Goal: Obtain resource: Download file/media

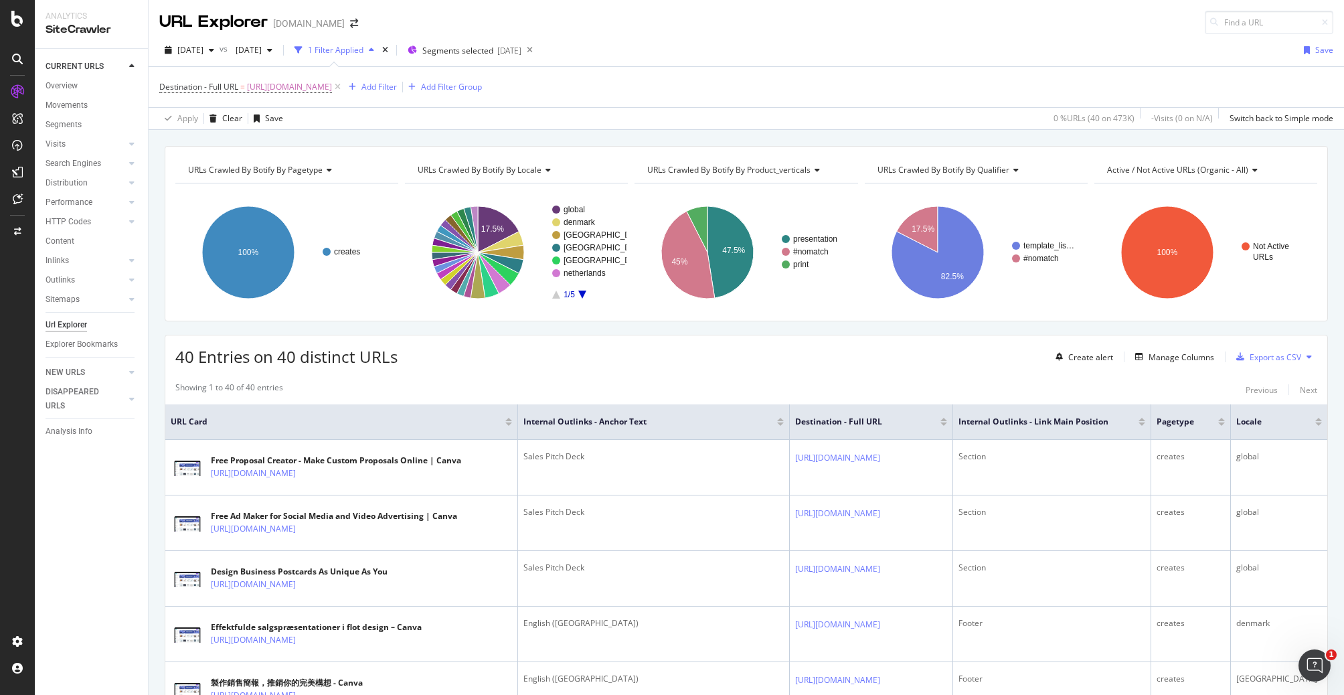
click at [774, 68] on div "Destination - Full URL = https://www.canva.com/create/sales-presentations/ Add …" at bounding box center [746, 87] width 1174 height 40
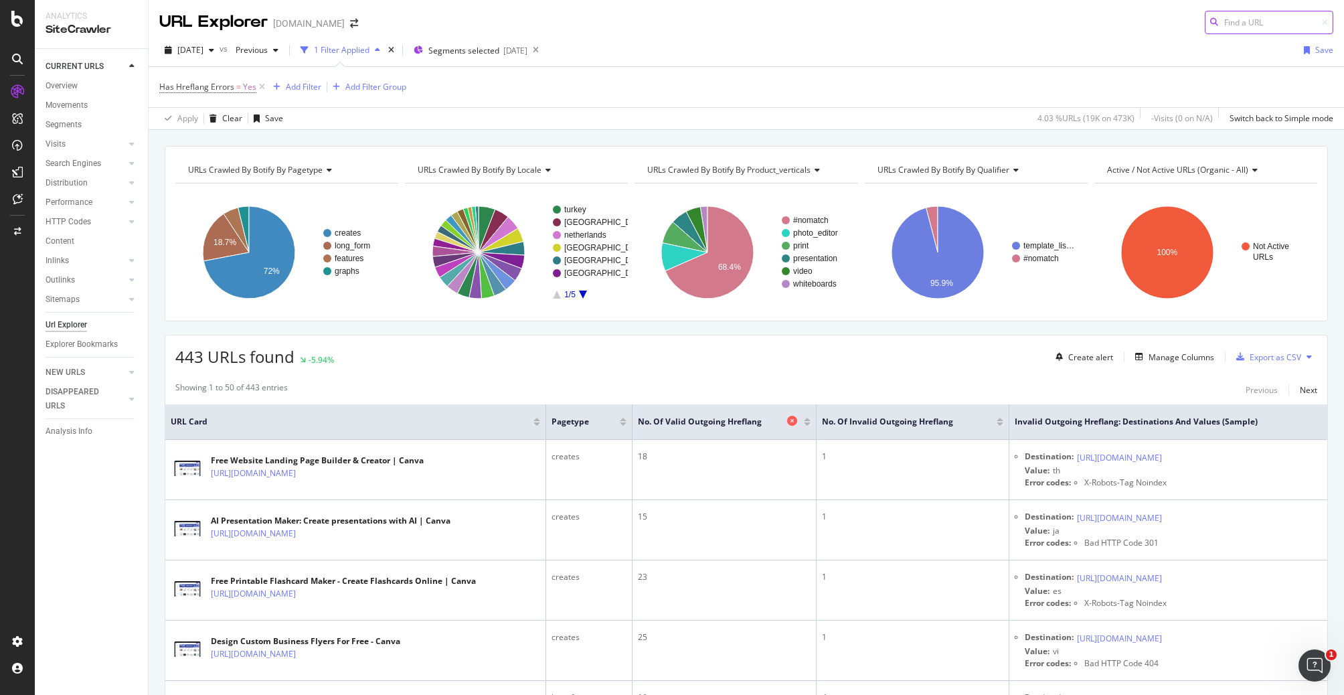
scroll to position [13, 0]
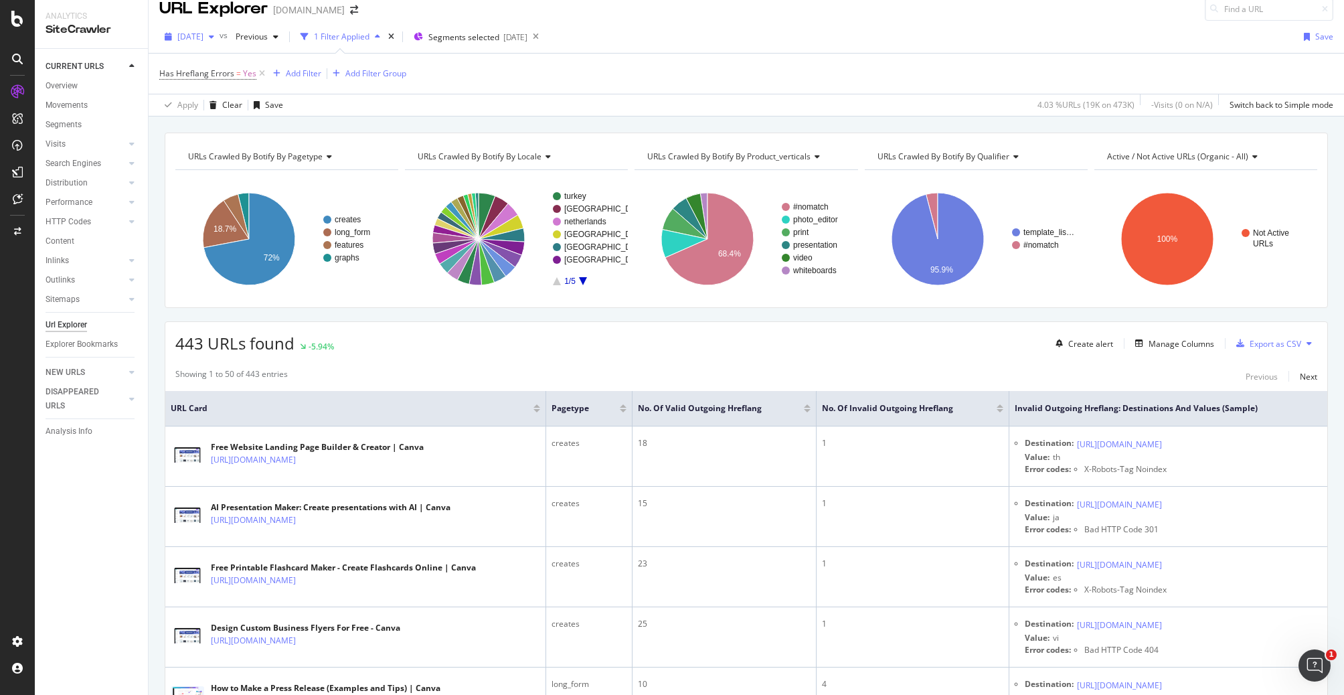
click at [220, 35] on div "button" at bounding box center [211, 37] width 16 height 8
click at [1276, 345] on div "Export as CSV" at bounding box center [1276, 343] width 52 height 11
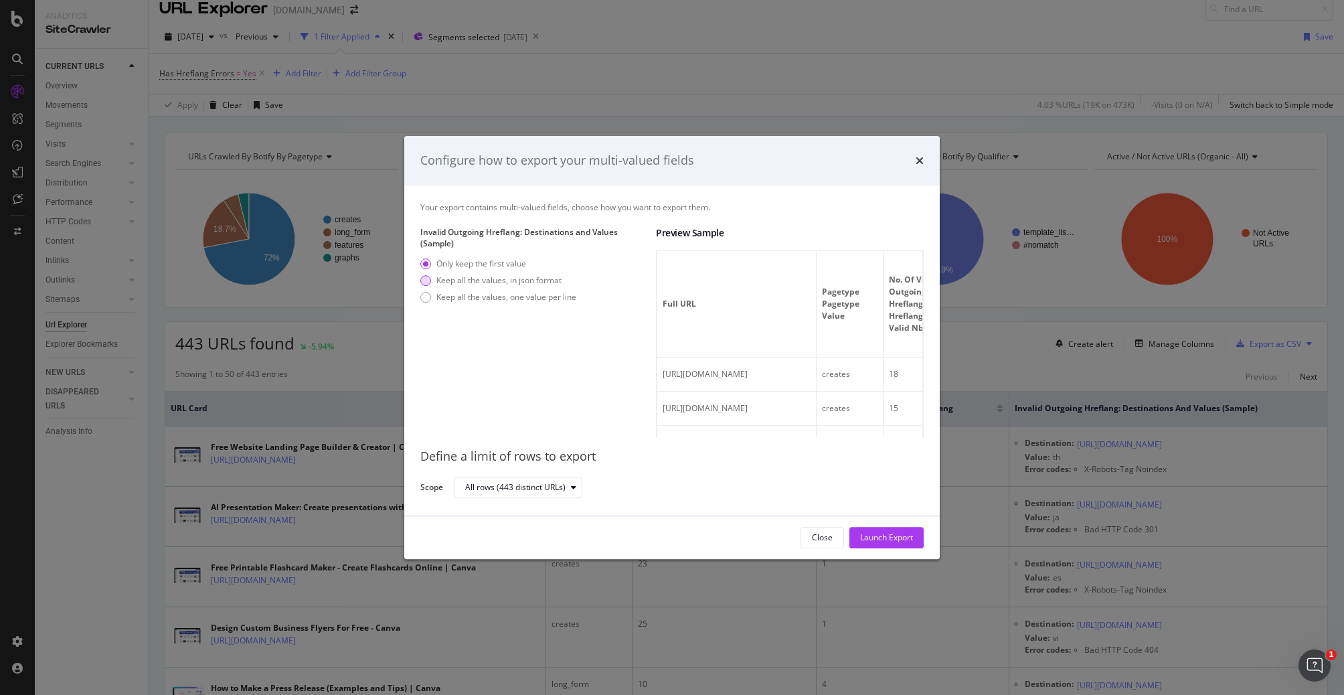
click at [495, 285] on div "Keep all the values, in json format" at bounding box center [498, 279] width 125 height 11
click at [886, 537] on div "Launch Export" at bounding box center [886, 536] width 53 height 11
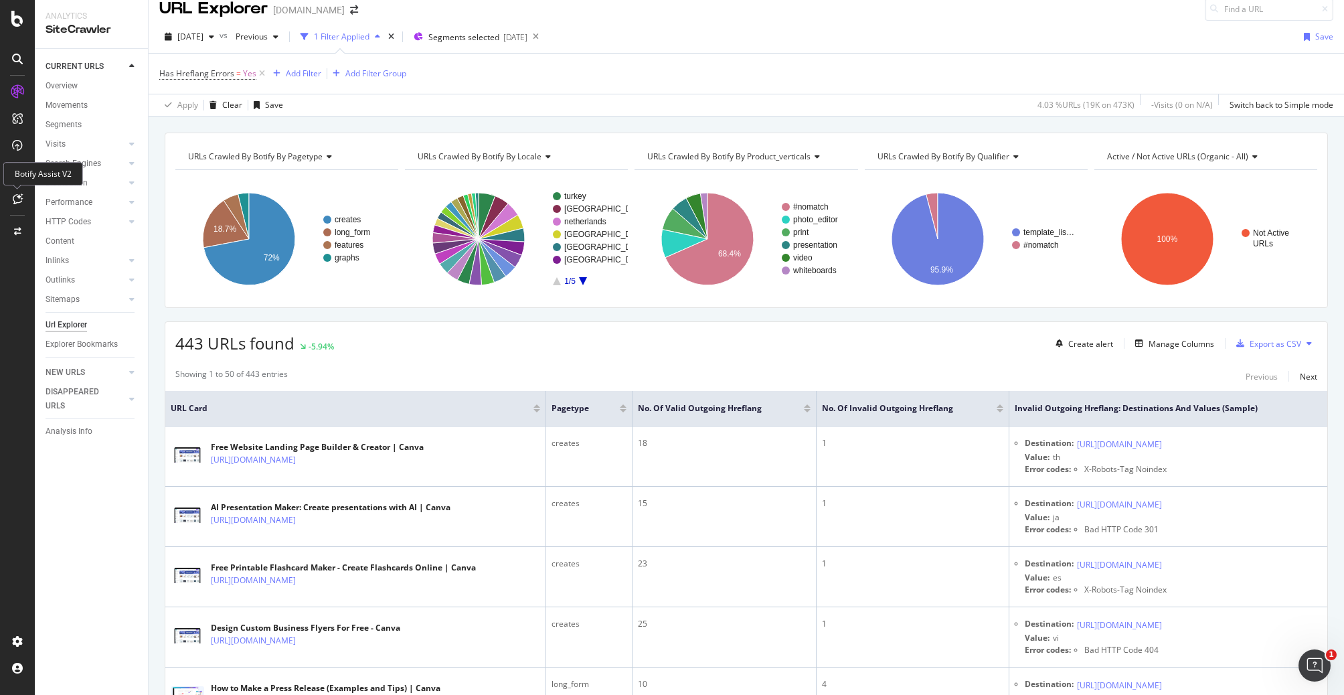
drag, startPoint x: 20, startPoint y: 191, endPoint x: 15, endPoint y: 175, distance: 16.7
click at [15, 175] on div "Botify Assist V2" at bounding box center [43, 173] width 80 height 23
click at [17, 175] on icon at bounding box center [17, 172] width 11 height 11
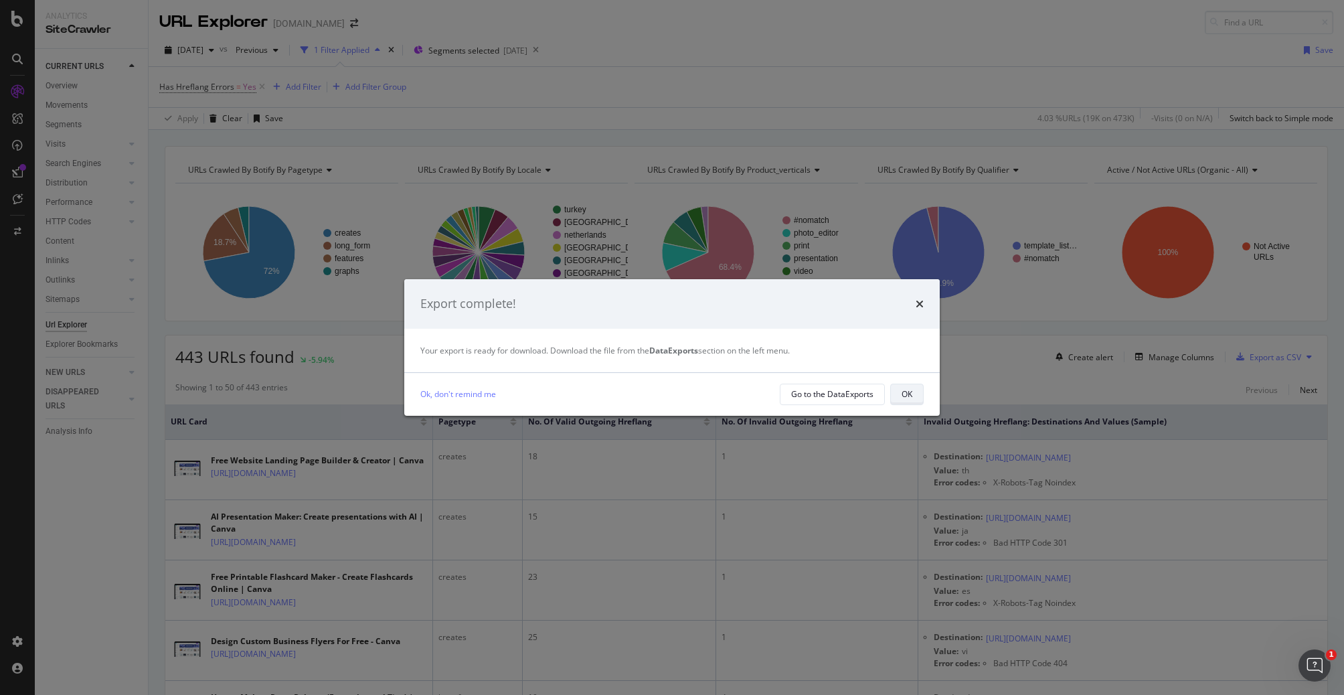
click at [899, 399] on button "OK" at bounding box center [906, 394] width 33 height 21
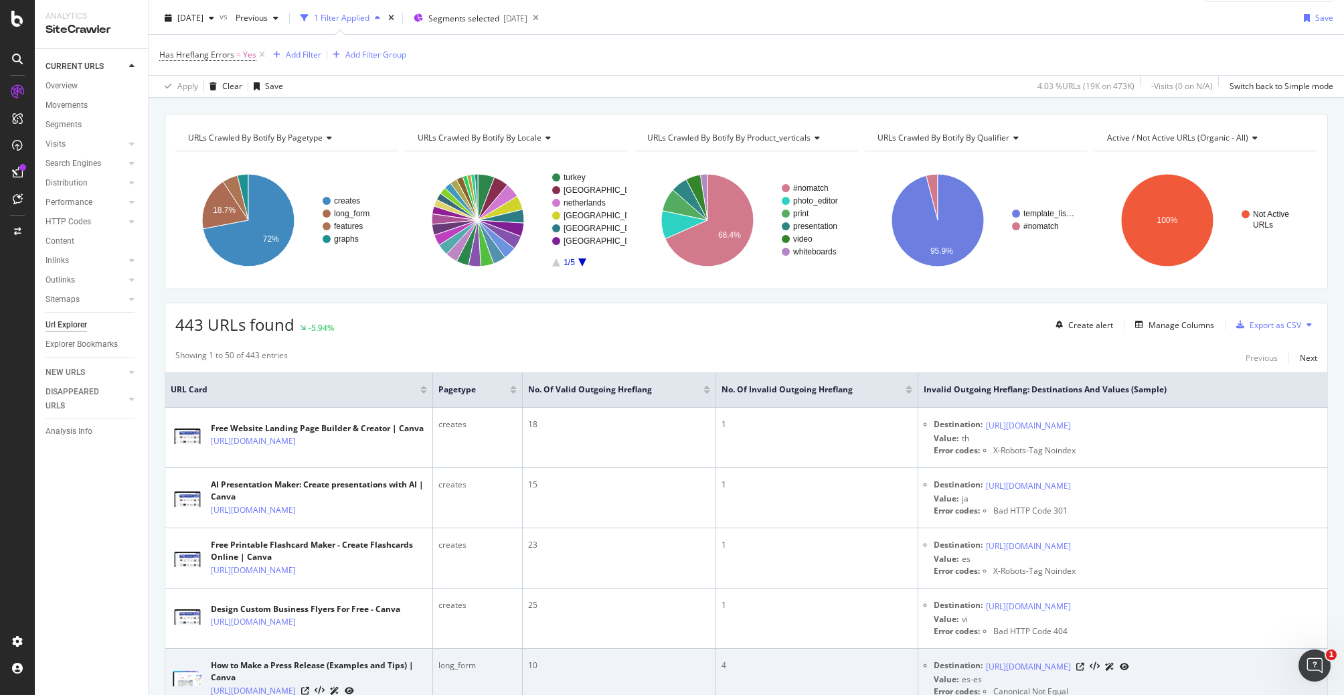
scroll to position [273, 0]
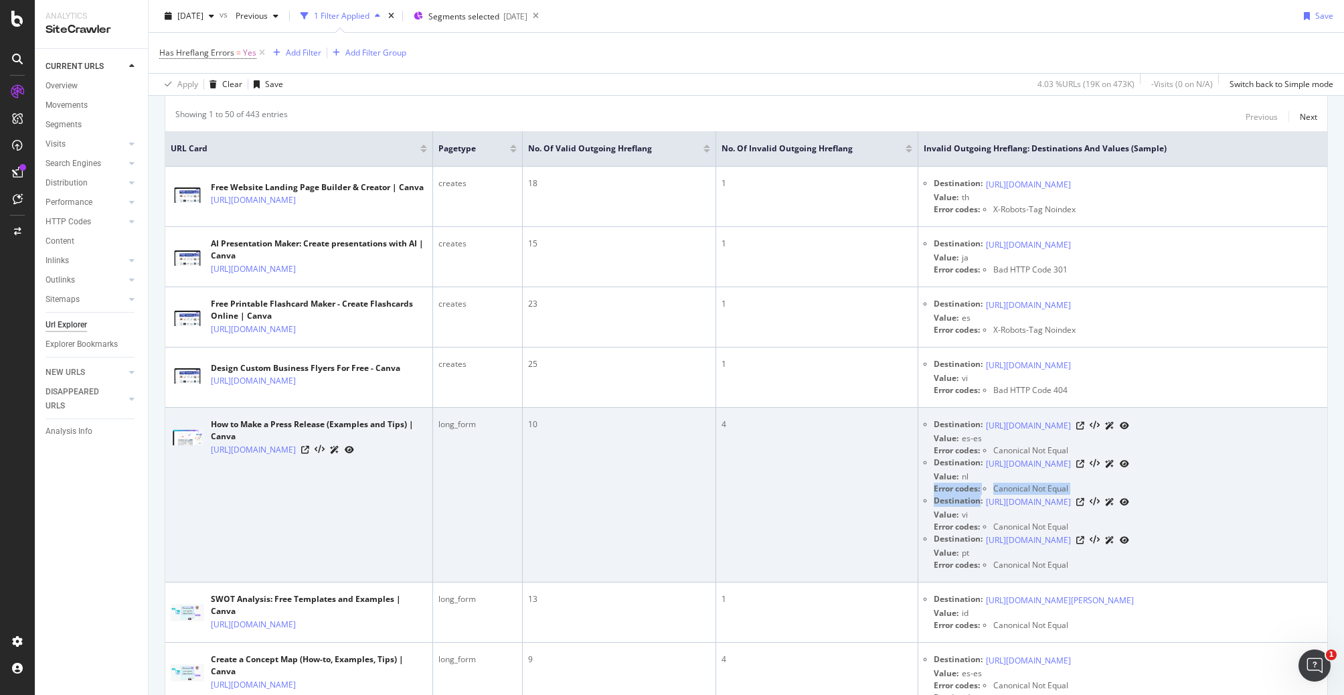
drag, startPoint x: 934, startPoint y: 502, endPoint x: 979, endPoint y: 513, distance: 46.8
click at [979, 513] on ul "Destination: https://www.canva.com/es_es/documentos/comunicados-de-prensa/ Valu…" at bounding box center [1123, 494] width 398 height 153
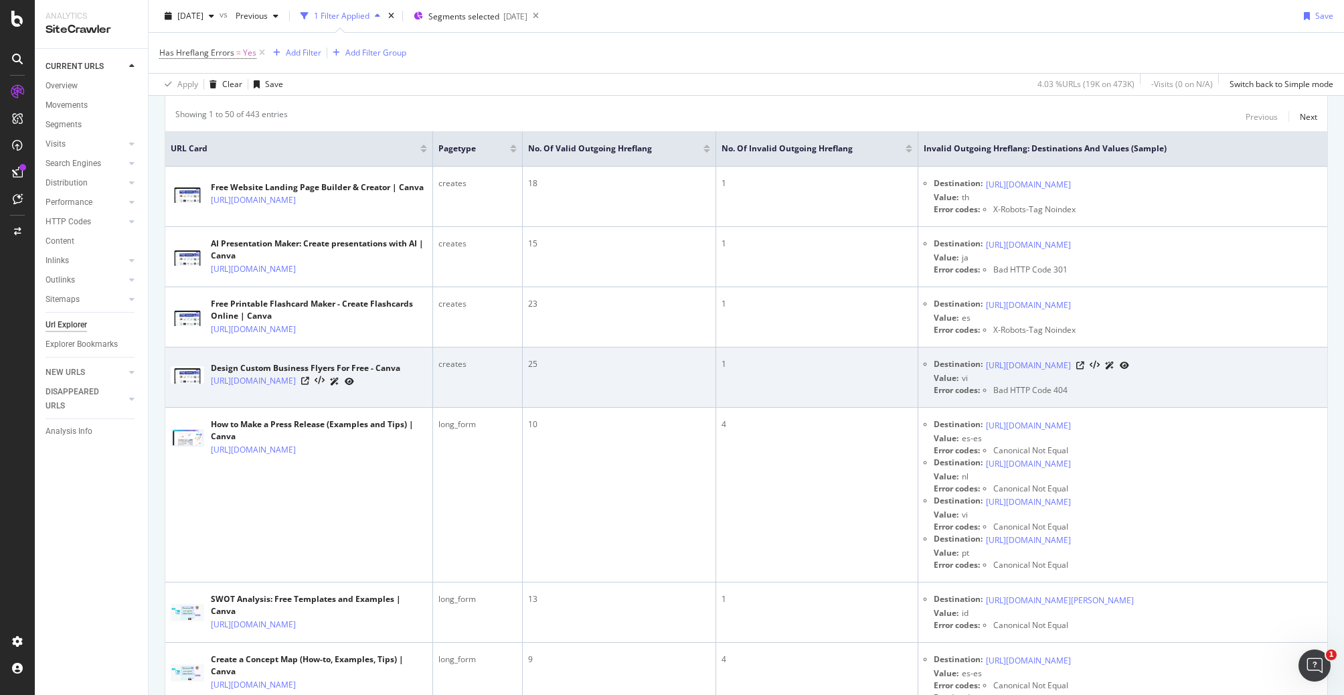
click at [931, 392] on ul "Destination: https://www.canva.com/vi_vn/thiet-ke/cong-ty/ Value: vi Error code…" at bounding box center [1123, 377] width 398 height 38
drag, startPoint x: 932, startPoint y: 376, endPoint x: 987, endPoint y: 401, distance: 59.6
click at [987, 396] on ul "Destination: https://www.canva.com/vi_vn/thiet-ke/cong-ty/ Value: vi Error code…" at bounding box center [1123, 377] width 398 height 38
click at [950, 408] on td "Destination: https://www.canva.com/vi_vn/thiet-ke/cong-ty/ Value: vi Error code…" at bounding box center [1122, 377] width 409 height 60
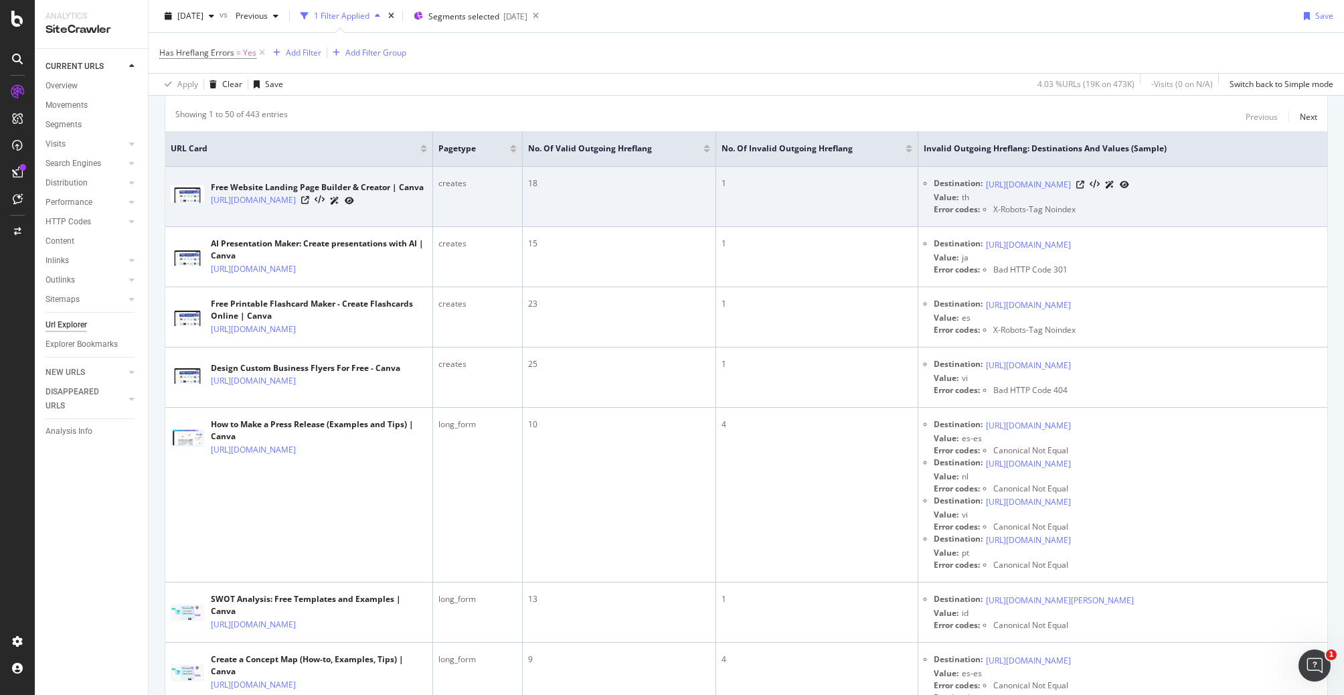
click at [843, 195] on td "1" at bounding box center [817, 197] width 202 height 60
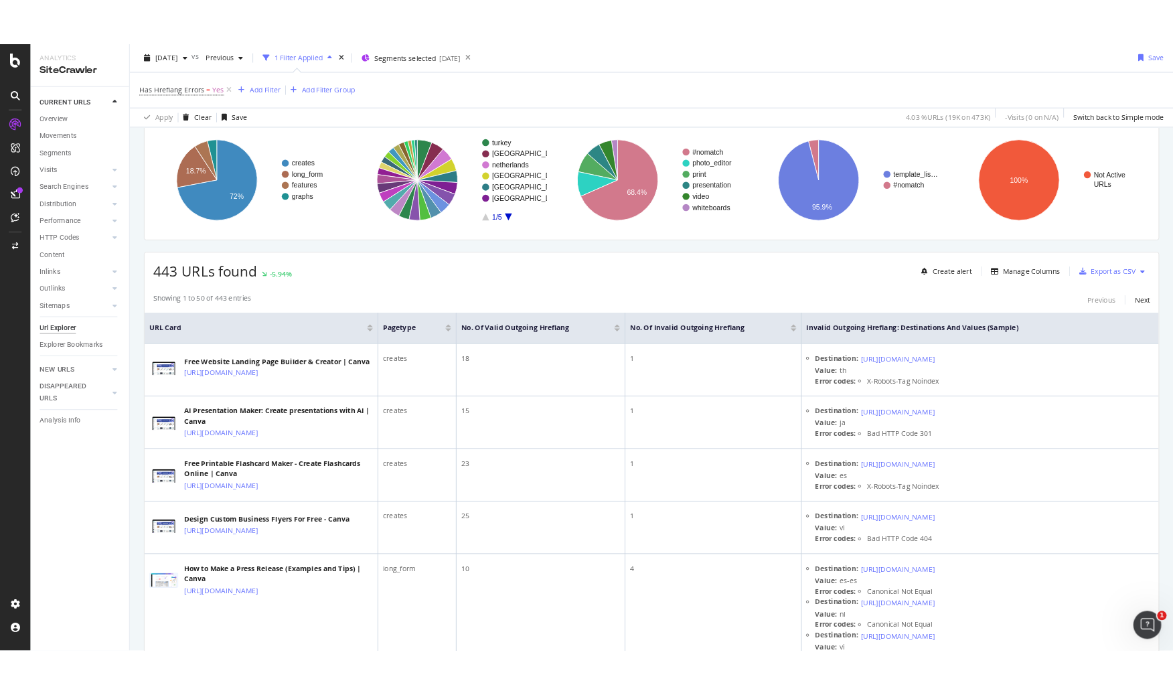
scroll to position [0, 0]
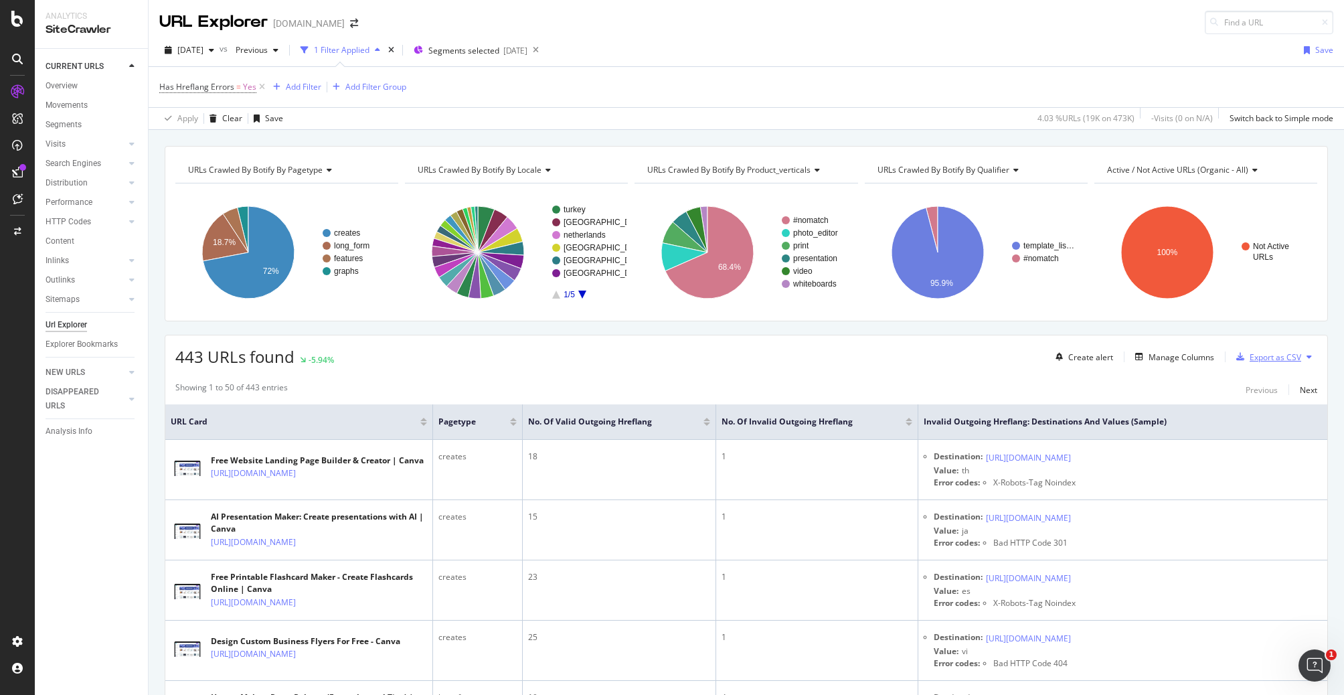
click at [1255, 356] on div "Export as CSV" at bounding box center [1276, 356] width 52 height 11
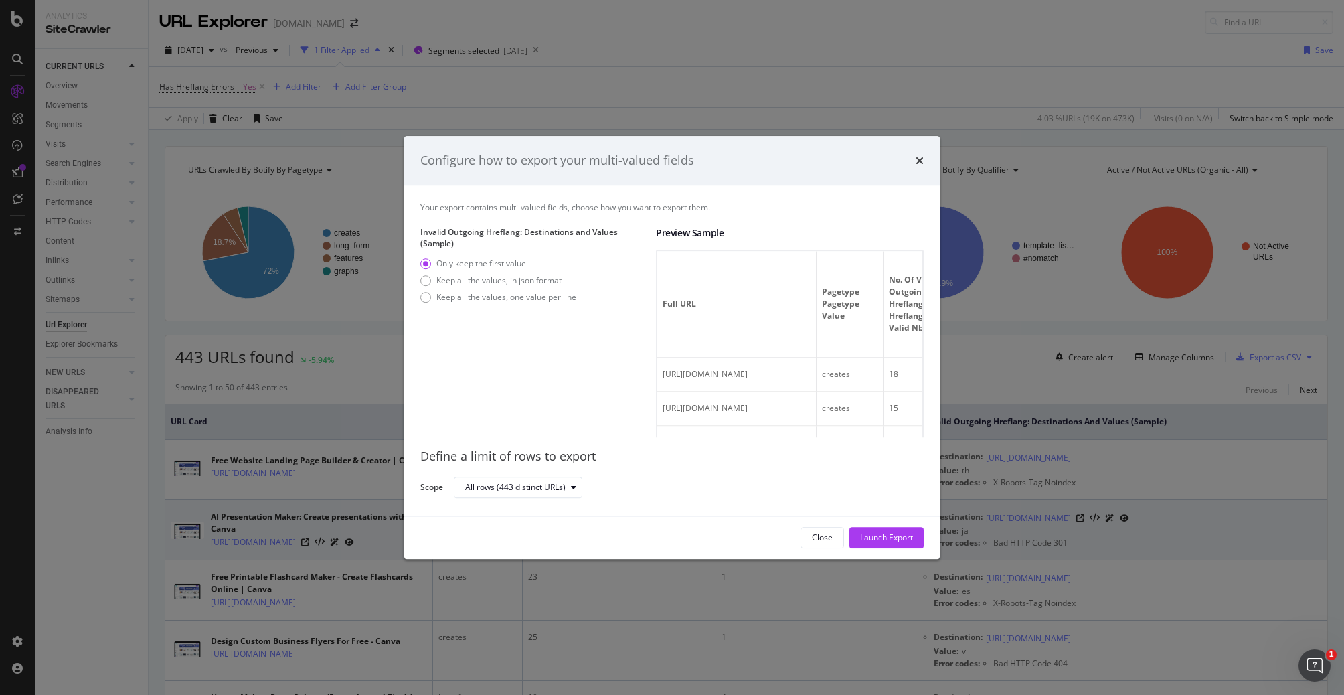
click at [902, 541] on div "Launch Export" at bounding box center [886, 536] width 53 height 11
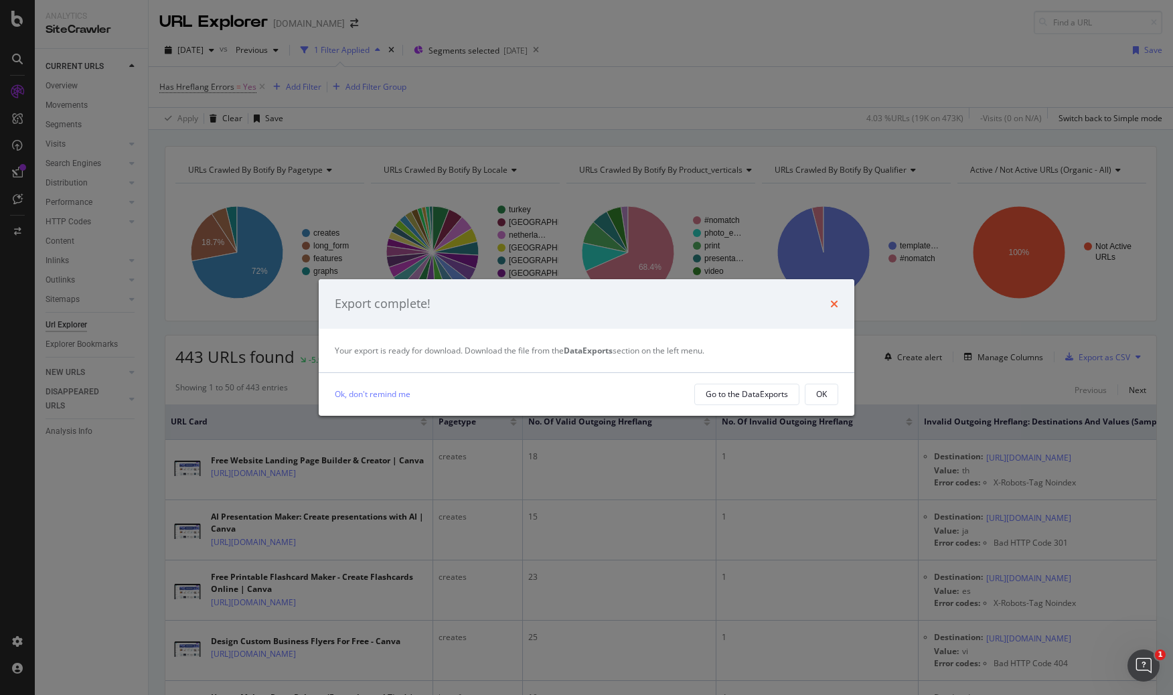
click at [836, 300] on icon "times" at bounding box center [834, 304] width 8 height 11
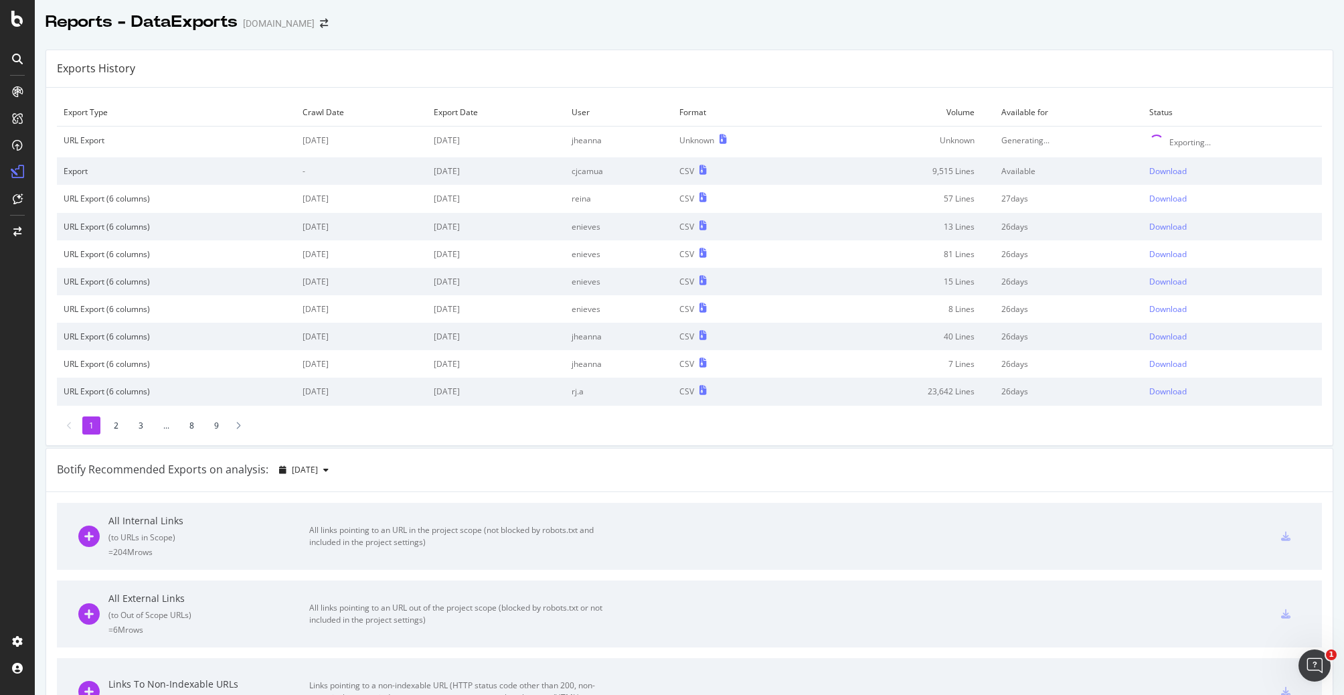
click at [1025, 56] on div "Exports History" at bounding box center [689, 68] width 1286 height 37
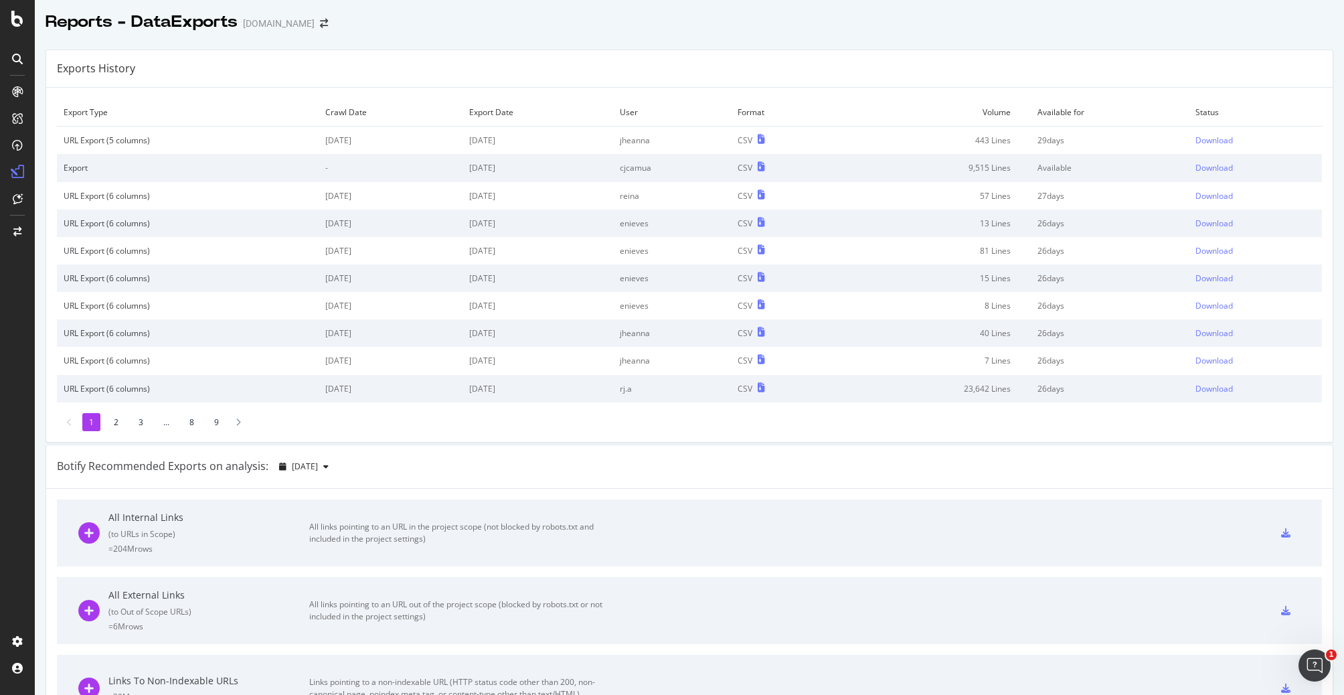
click at [1202, 131] on td "Download" at bounding box center [1255, 141] width 133 height 28
click at [1205, 137] on div "Download" at bounding box center [1213, 140] width 37 height 11
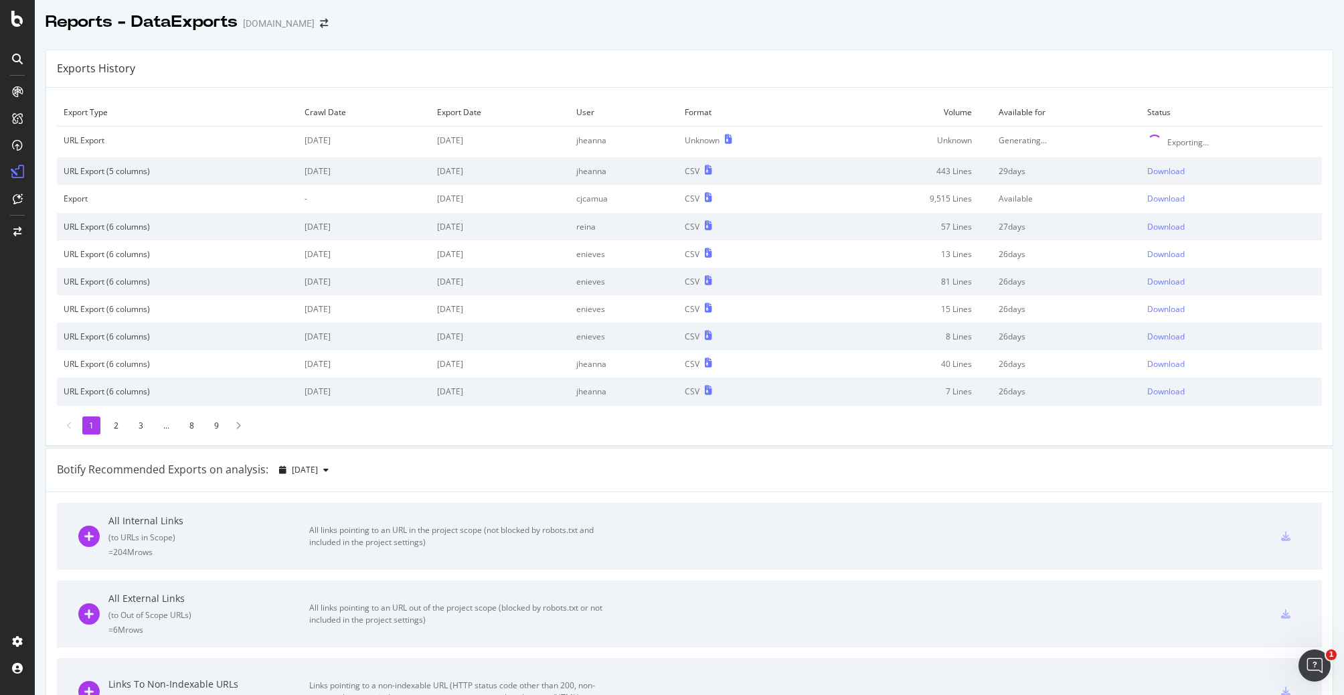
click at [903, 88] on div "Export Type Crawl Date Export Date User Format Volume Available for Status URL …" at bounding box center [689, 266] width 1286 height 357
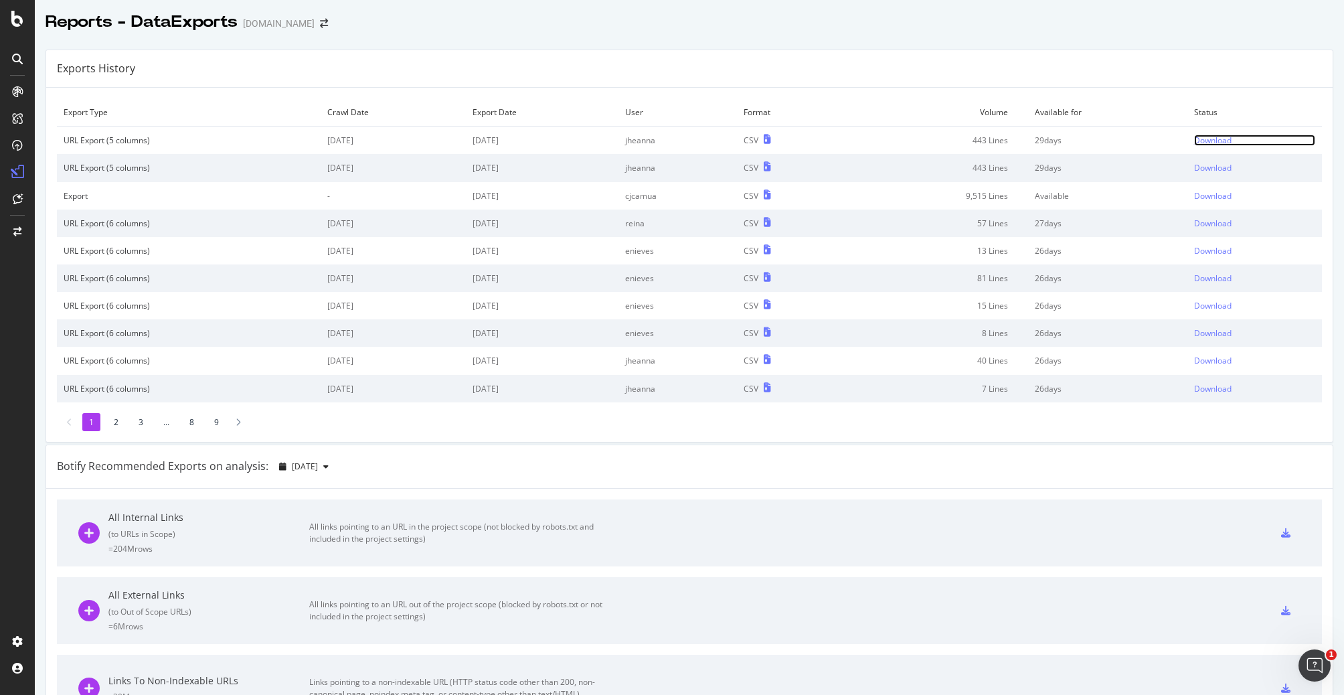
click at [1194, 139] on div "Download" at bounding box center [1212, 140] width 37 height 11
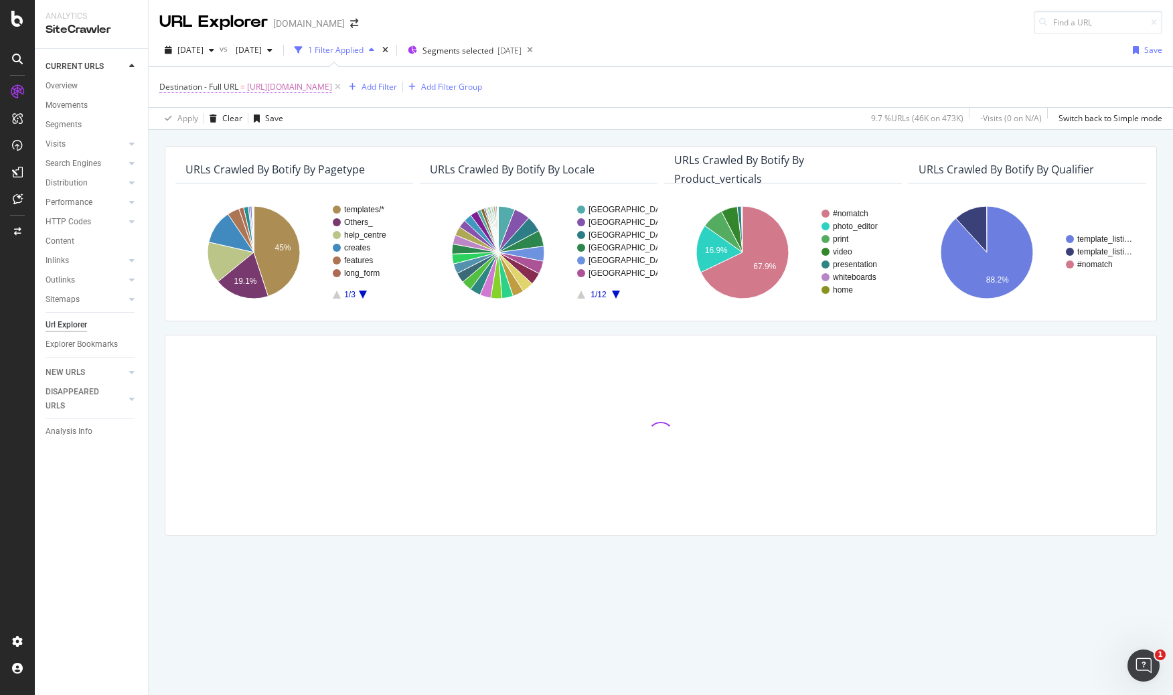
click at [327, 88] on span "[URL][DOMAIN_NAME]" at bounding box center [289, 87] width 85 height 19
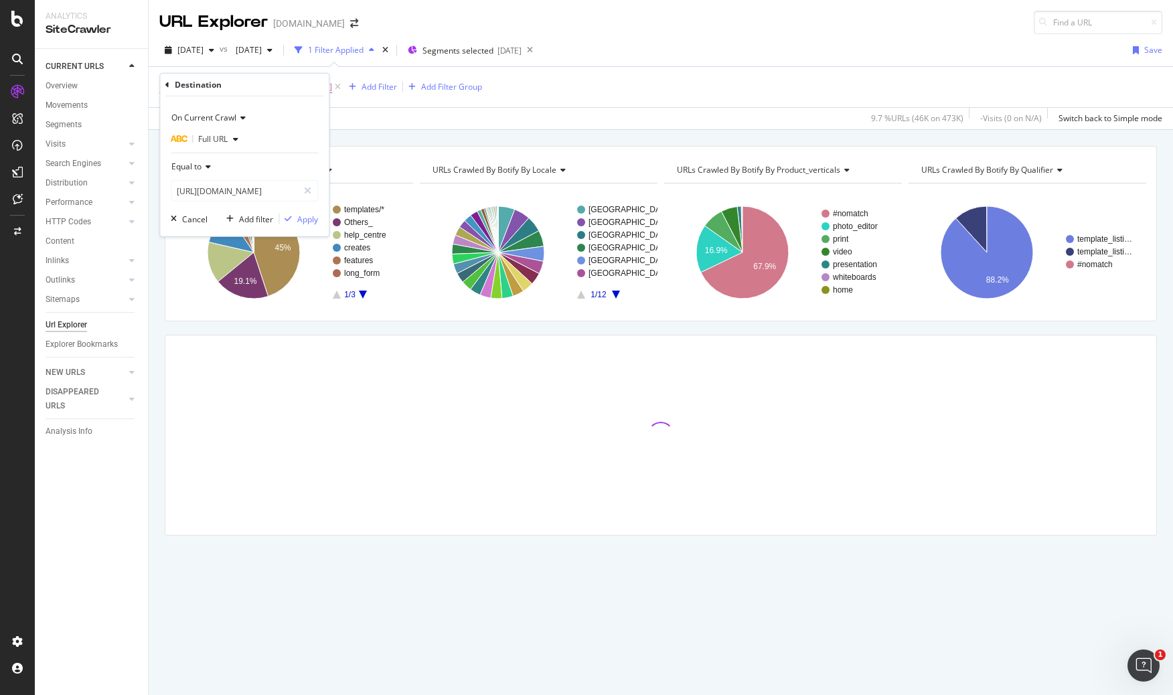
click at [332, 89] on span "[URL][DOMAIN_NAME]" at bounding box center [289, 87] width 85 height 19
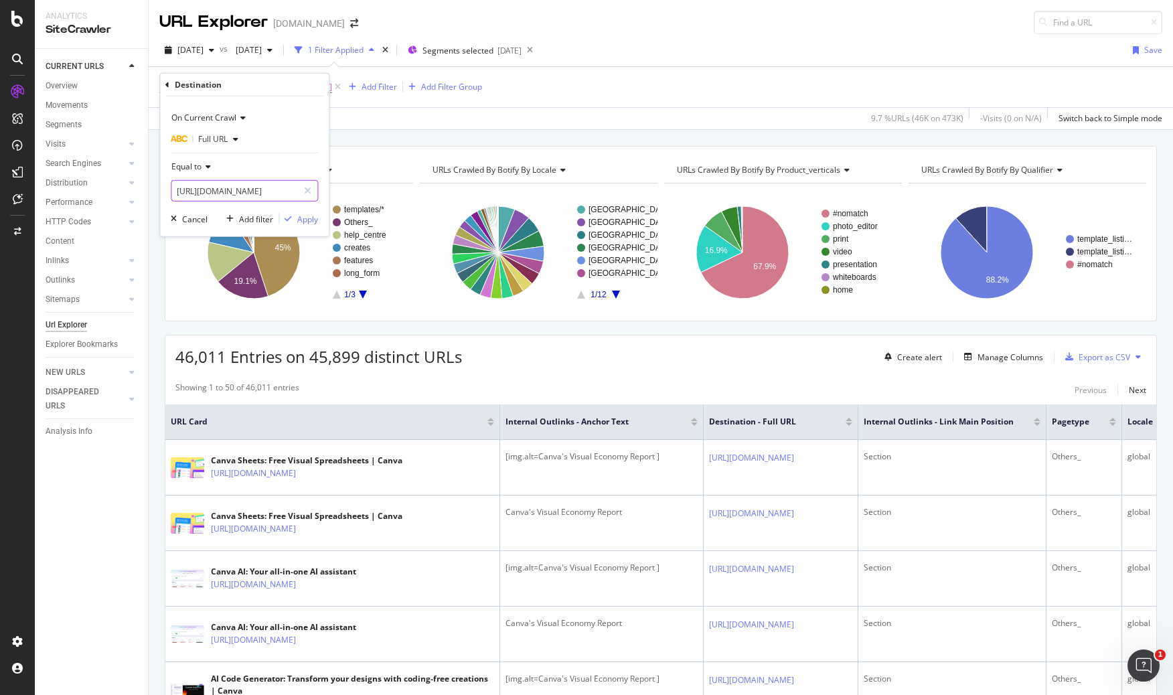
click at [305, 183] on div at bounding box center [307, 190] width 19 height 21
click at [293, 185] on input "text" at bounding box center [244, 190] width 146 height 21
paste input "[URL][DOMAIN_NAME]"
type input "[URL][DOMAIN_NAME]"
click at [305, 218] on div "Apply" at bounding box center [307, 218] width 21 height 11
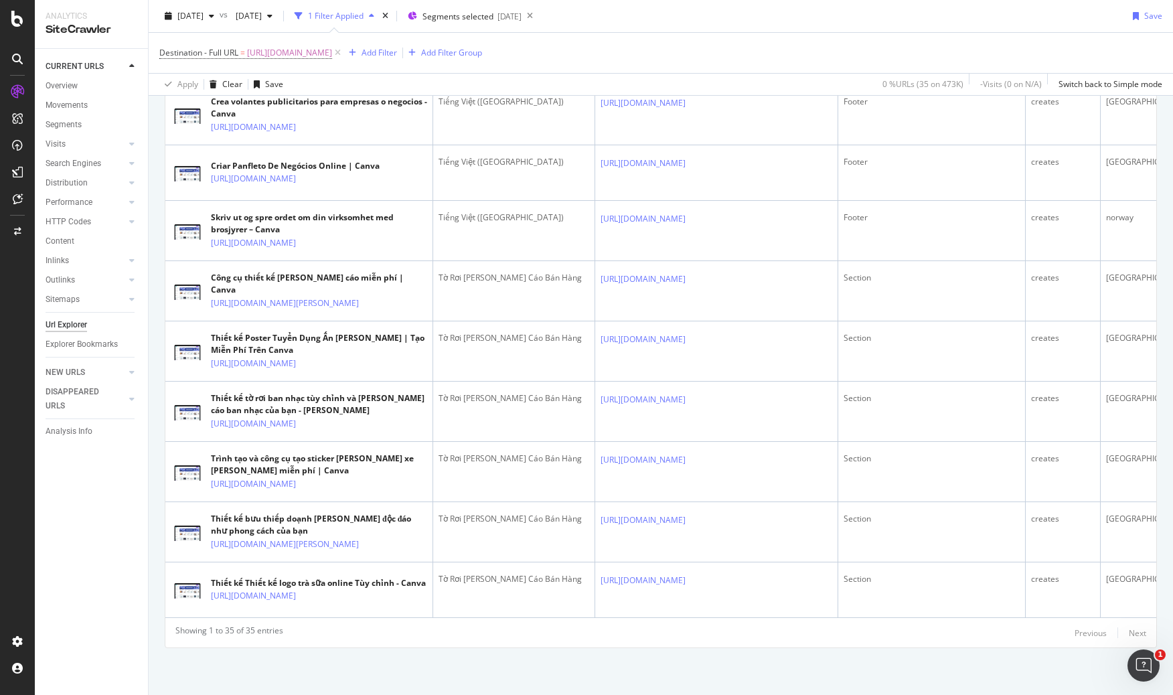
scroll to position [2058, 0]
click at [203, 16] on span "[DATE]" at bounding box center [190, 15] width 26 height 11
click at [692, 27] on div "[DATE] vs [DATE] 1 Filter Applied Segments selected [DATE] Save" at bounding box center [661, 18] width 1024 height 27
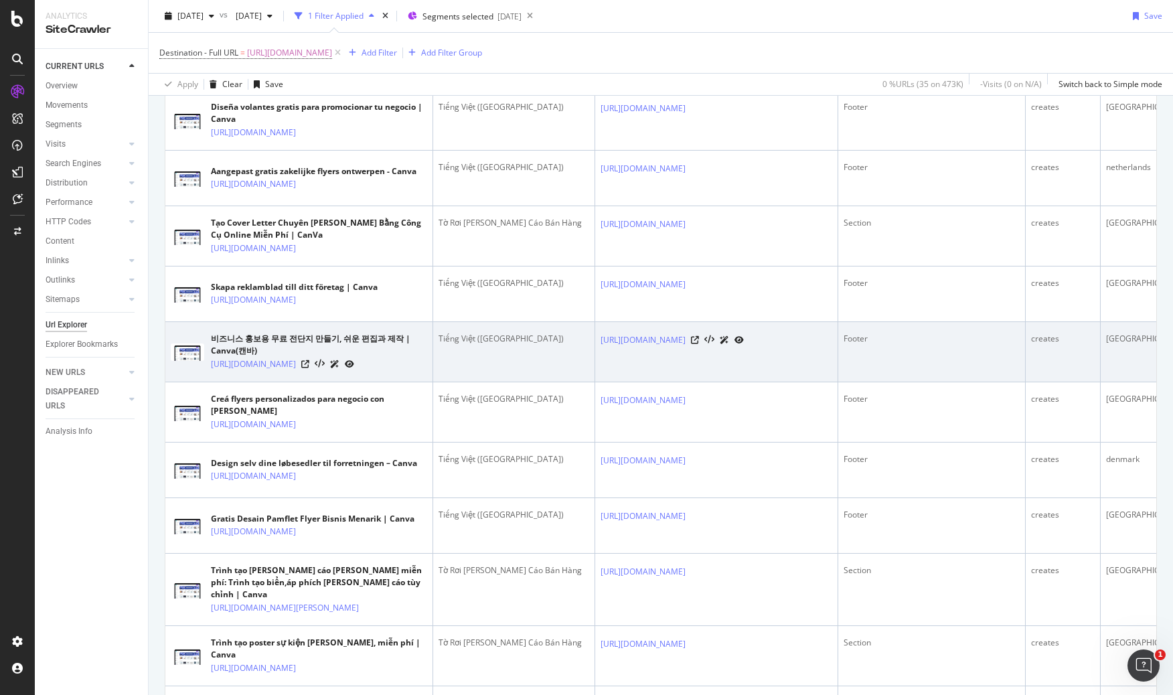
scroll to position [0, 0]
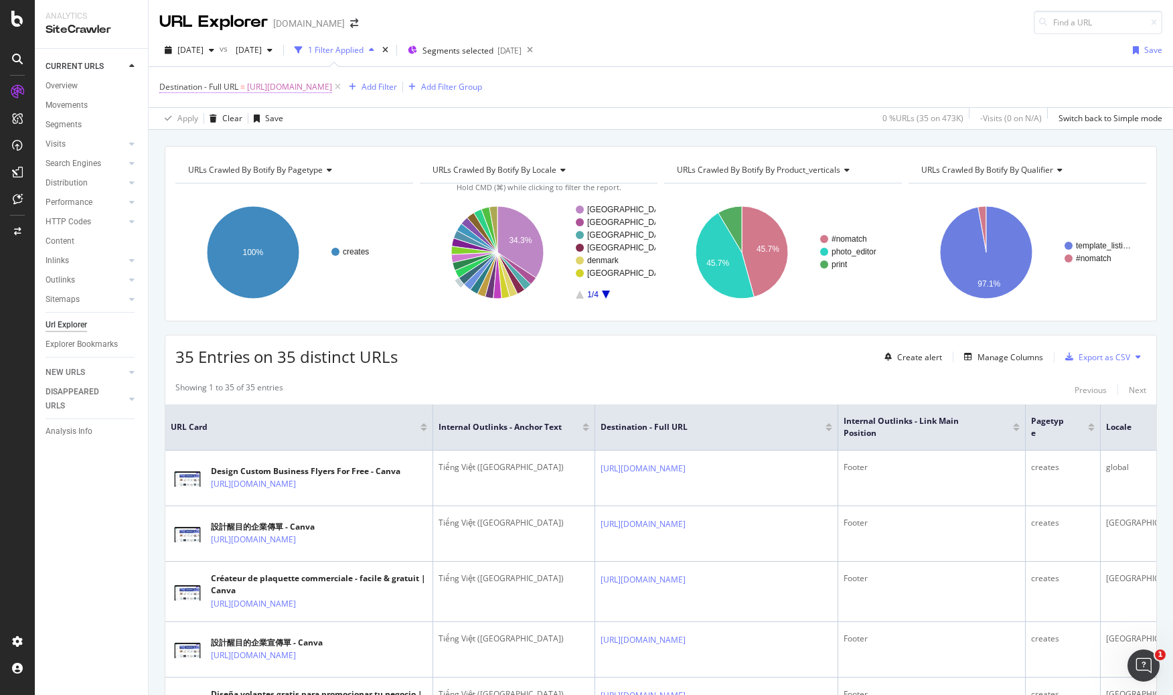
click at [326, 80] on span "[URL][DOMAIN_NAME]" at bounding box center [289, 87] width 85 height 19
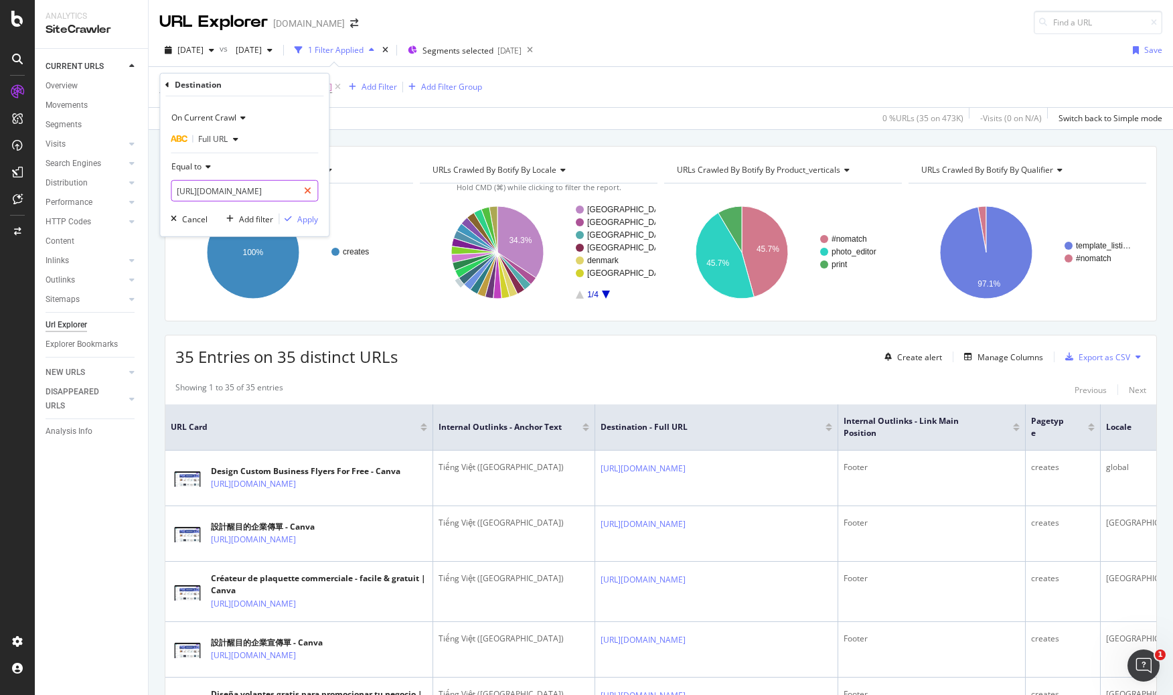
click at [313, 186] on div at bounding box center [307, 190] width 19 height 21
click at [295, 187] on input "text" at bounding box center [244, 190] width 146 height 21
paste input "[URL][DOMAIN_NAME]"
type input "[URL][DOMAIN_NAME]"
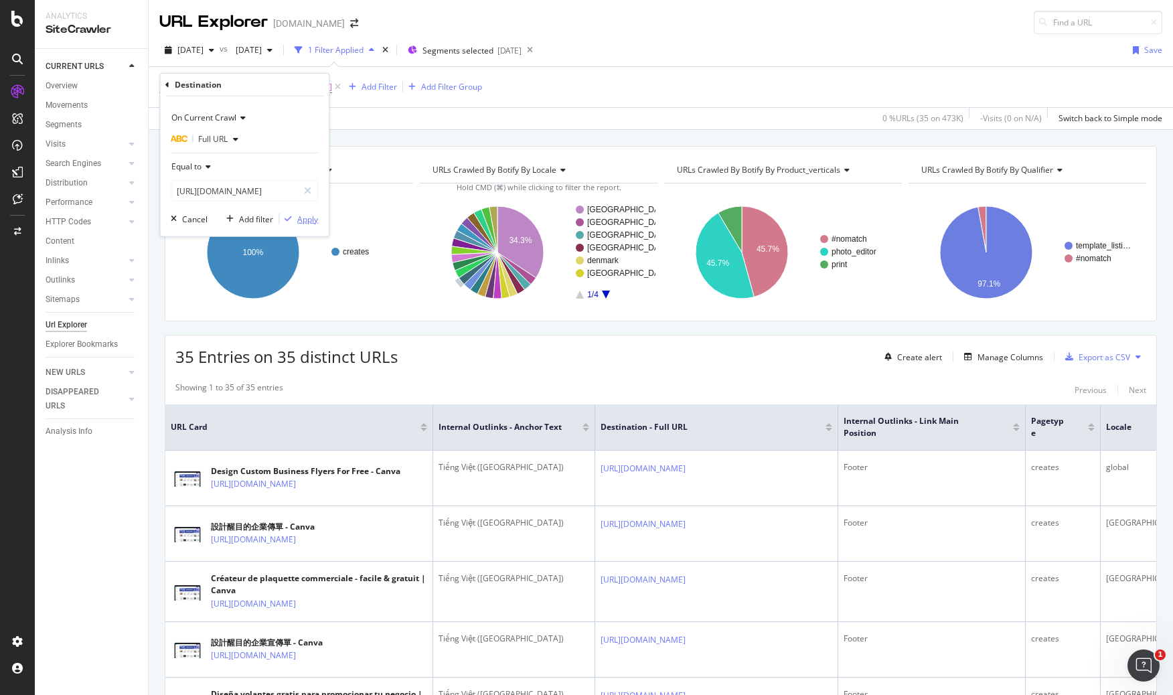
click at [304, 216] on div "Apply" at bounding box center [307, 218] width 21 height 11
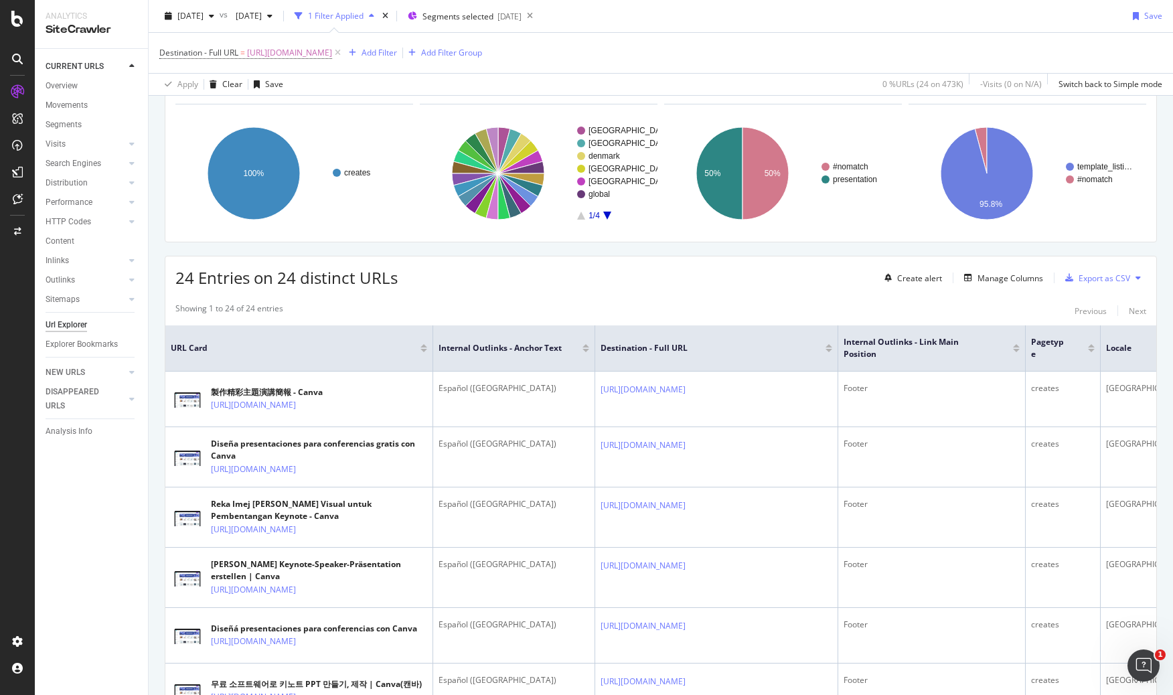
scroll to position [72, 0]
